Goal: Information Seeking & Learning: Learn about a topic

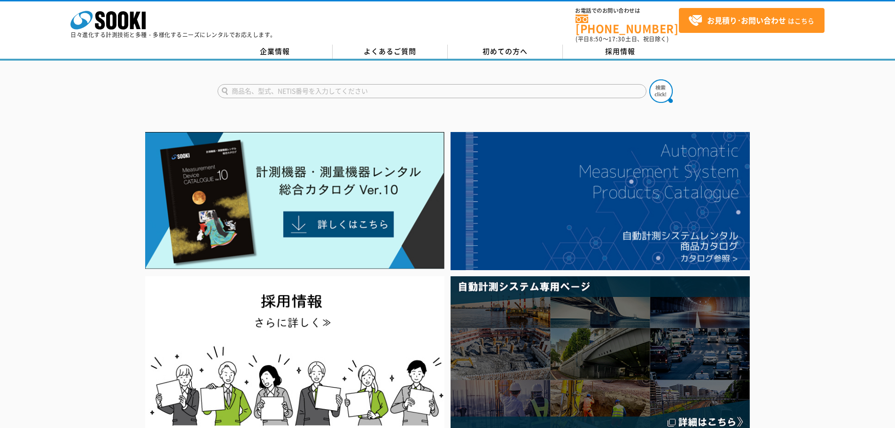
click at [318, 84] on input "text" at bounding box center [431, 91] width 429 height 14
type input "TDM"
click at [678, 85] on div "TDM TDM-9000B TDM-BⅢ" at bounding box center [447, 83] width 895 height 45
click at [665, 85] on img at bounding box center [660, 90] width 23 height 23
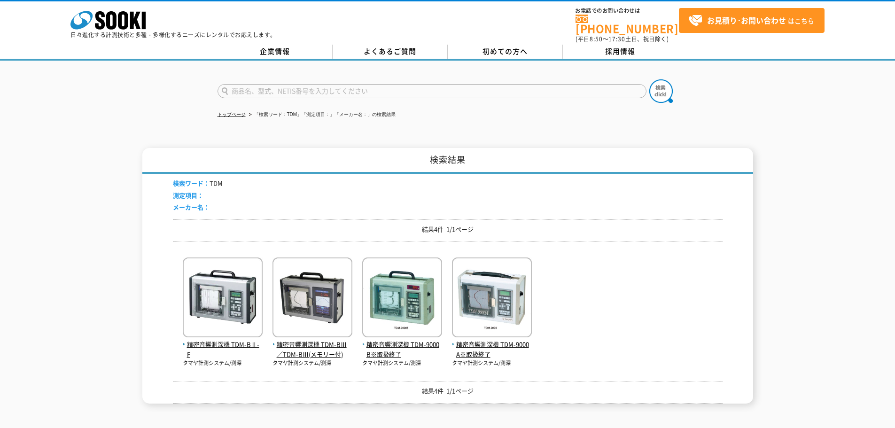
scroll to position [47, 0]
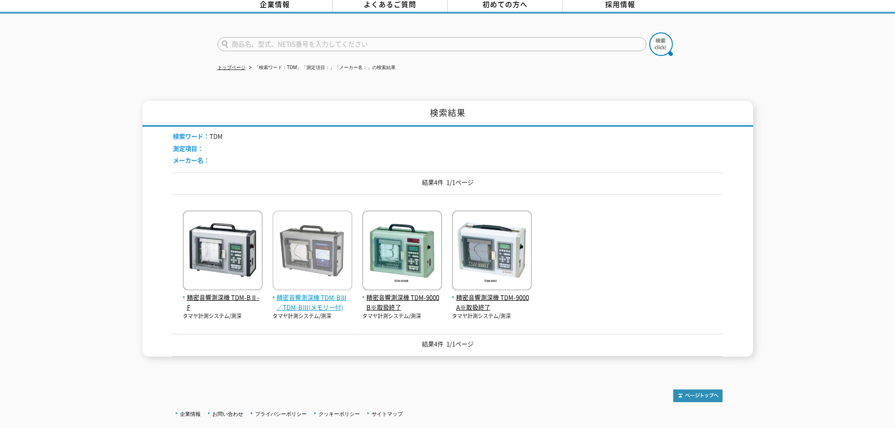
click at [306, 252] on img at bounding box center [312, 251] width 80 height 82
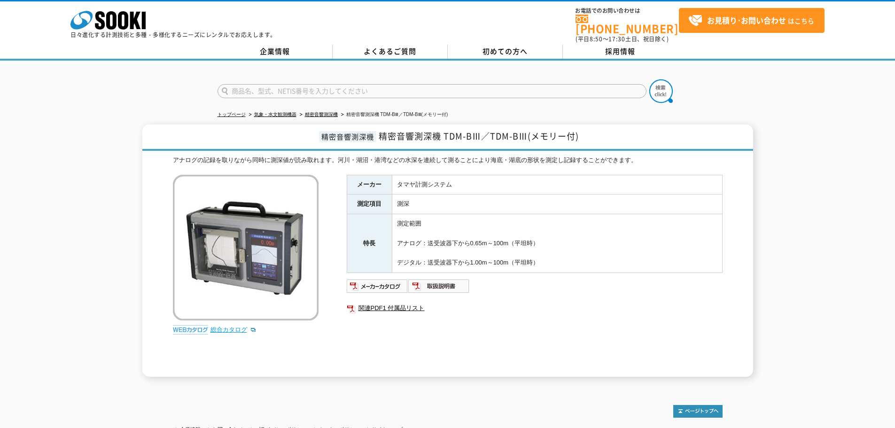
click at [211, 326] on link "総合カタログ" at bounding box center [233, 329] width 46 height 7
click at [222, 326] on link "総合カタログ" at bounding box center [233, 329] width 46 height 7
click at [220, 326] on link "総合カタログ" at bounding box center [233, 329] width 46 height 7
